Goal: Task Accomplishment & Management: Use online tool/utility

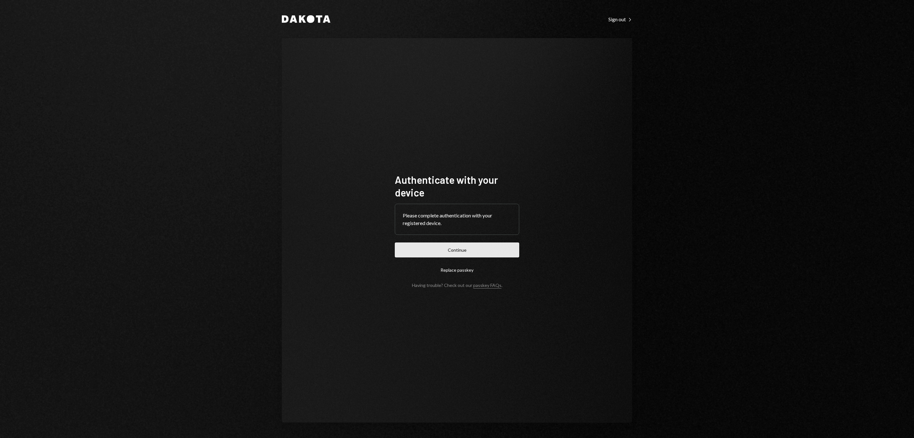
click at [474, 253] on button "Continue" at bounding box center [457, 249] width 124 height 15
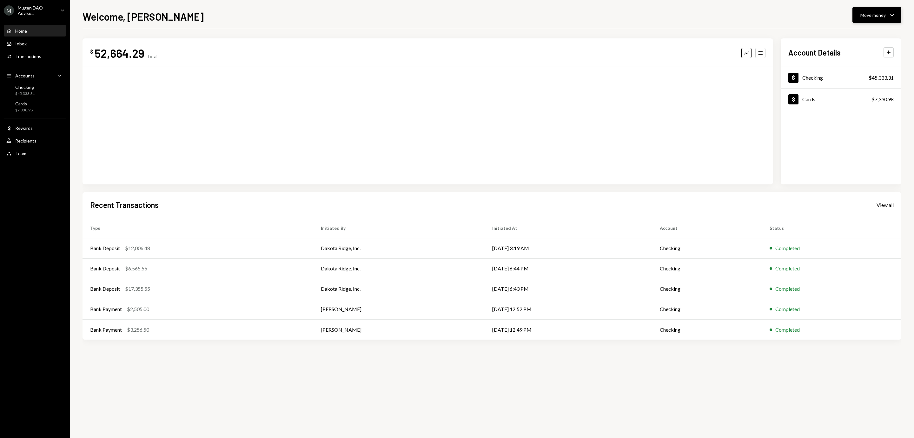
click at [896, 13] on button "Move money Caret Down" at bounding box center [876, 15] width 49 height 16
click at [848, 36] on div "Send" at bounding box center [871, 34] width 46 height 7
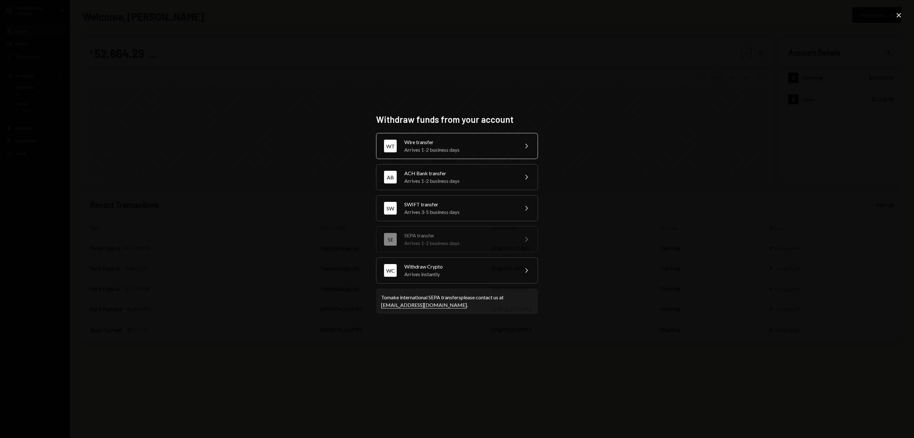
click at [446, 147] on div "Arrives 1-2 business days" at bounding box center [459, 150] width 110 height 8
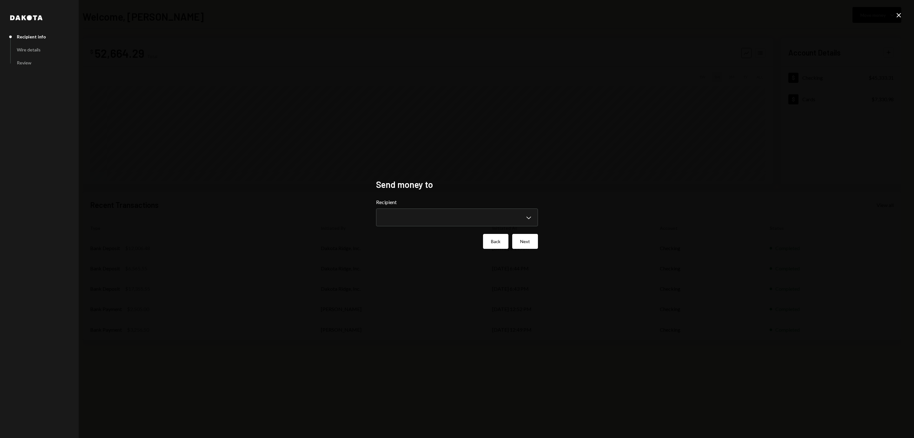
click at [497, 244] on button "Back" at bounding box center [495, 241] width 25 height 15
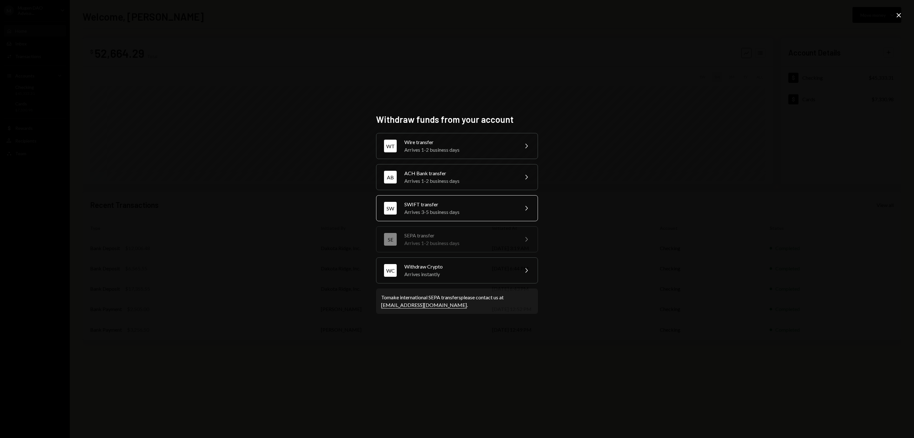
click at [476, 208] on div "Arrives 3-5 business days" at bounding box center [459, 212] width 110 height 8
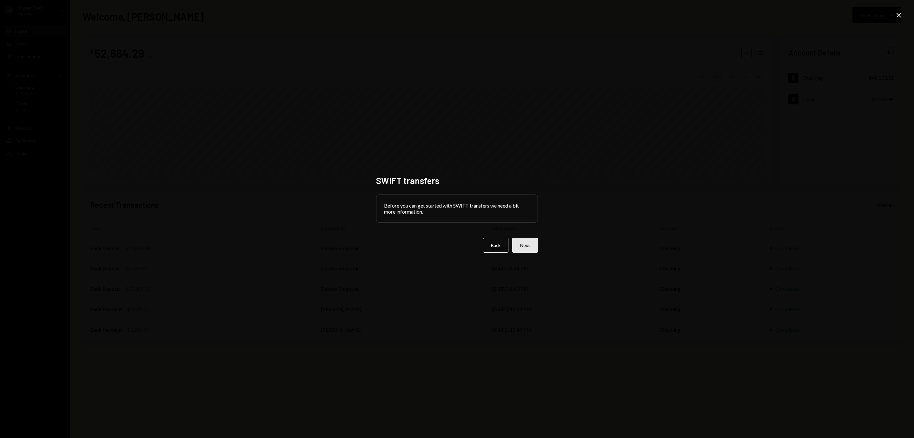
click at [533, 247] on button "Next" at bounding box center [525, 245] width 26 height 15
